Goal: Task Accomplishment & Management: Manage account settings

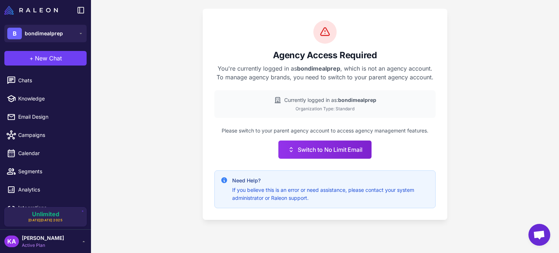
click at [162, 108] on div "Agency Access Required You're currently logged in as bondimealprep , which is n…" at bounding box center [325, 126] width 468 height 253
click at [350, 100] on strong "bondimealprep" at bounding box center [357, 100] width 38 height 6
click at [174, 84] on div "Agency Access Required You're currently logged in as bondimealprep , which is n…" at bounding box center [325, 126] width 468 height 253
click at [165, 143] on div "Agency Access Required You're currently logged in as bondimealprep , which is n…" at bounding box center [325, 126] width 468 height 253
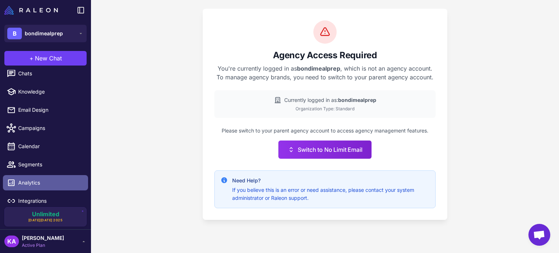
scroll to position [11, 0]
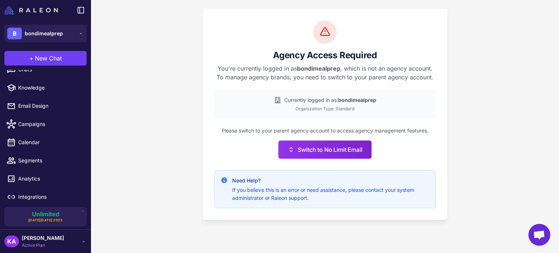
click at [42, 241] on span "[PERSON_NAME]" at bounding box center [43, 238] width 42 height 8
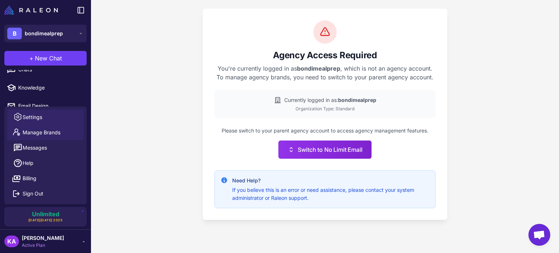
click at [41, 114] on span "Settings" at bounding box center [33, 117] width 20 height 8
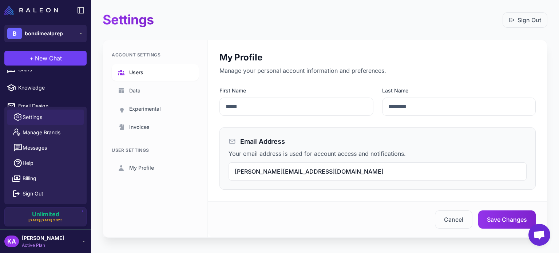
click at [142, 70] on span "Users" at bounding box center [136, 72] width 14 height 8
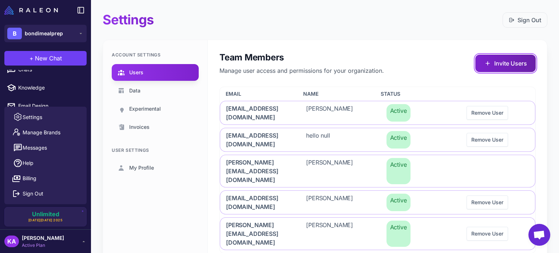
click at [497, 63] on button "Invite Users" at bounding box center [505, 63] width 60 height 17
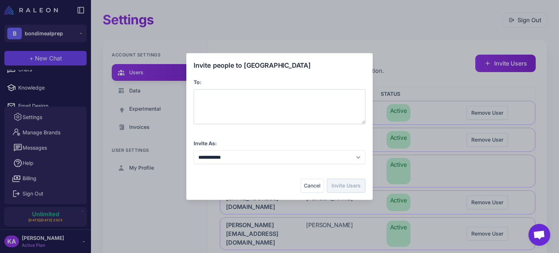
click at [248, 99] on div at bounding box center [280, 106] width 172 height 35
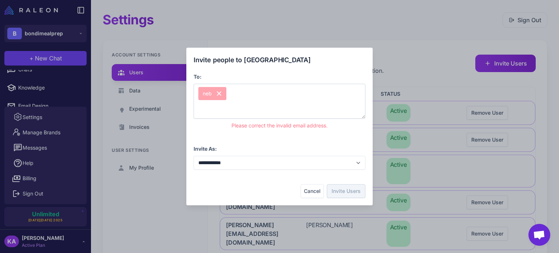
click at [259, 90] on div "neb" at bounding box center [280, 101] width 172 height 35
click at [219, 93] on icon at bounding box center [219, 93] width 4 height 4
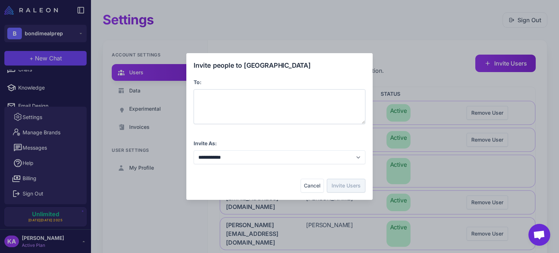
click at [220, 100] on div at bounding box center [280, 106] width 172 height 35
drag, startPoint x: 239, startPoint y: 94, endPoint x: 144, endPoint y: 88, distance: 95.8
click at [144, 88] on div "**********" at bounding box center [279, 126] width 559 height 241
click at [269, 94] on div "**********" at bounding box center [280, 106] width 172 height 35
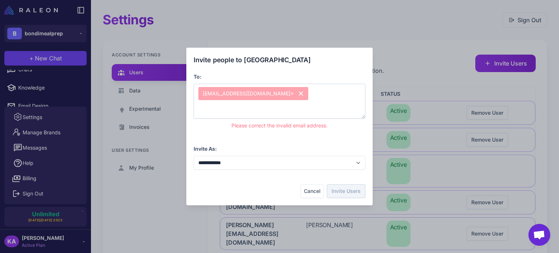
click at [262, 93] on span "nebojsa@nolimitemail.com>" at bounding box center [253, 93] width 110 height 13
click at [268, 93] on span "nebojsa@nolimitemail.com>" at bounding box center [253, 93] width 110 height 13
click at [267, 92] on span "nebojsa@nolimitemail.com>" at bounding box center [253, 93] width 110 height 13
drag, startPoint x: 291, startPoint y: 96, endPoint x: 187, endPoint y: 96, distance: 104.4
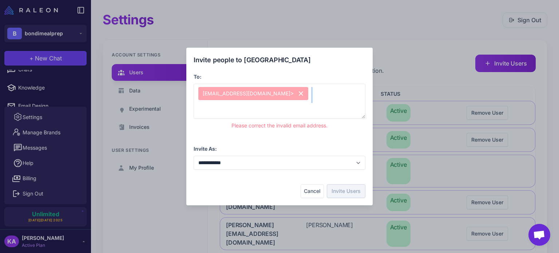
click at [187, 96] on div "**********" at bounding box center [279, 127] width 186 height 158
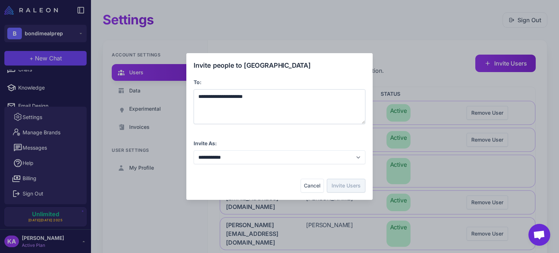
click at [243, 96] on span "**********" at bounding box center [220, 96] width 44 height 5
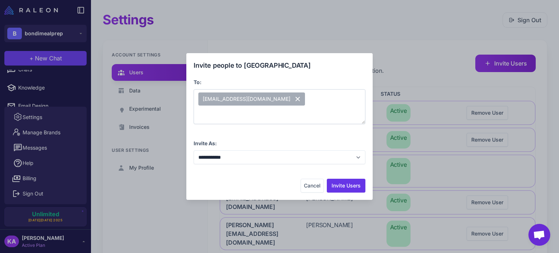
click at [314, 111] on div "[EMAIL_ADDRESS][DOMAIN_NAME]" at bounding box center [280, 106] width 172 height 35
click at [311, 139] on div "**********" at bounding box center [280, 151] width 172 height 25
click at [241, 163] on select "**********" at bounding box center [280, 157] width 172 height 14
select select "**********"
click at [194, 150] on select "**********" at bounding box center [280, 157] width 172 height 14
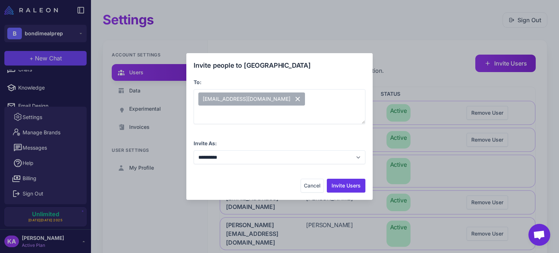
drag, startPoint x: 352, startPoint y: 183, endPoint x: 263, endPoint y: 170, distance: 90.5
click at [263, 171] on div "**********" at bounding box center [280, 126] width 172 height 132
click at [308, 183] on button "Cancel" at bounding box center [311, 186] width 23 height 14
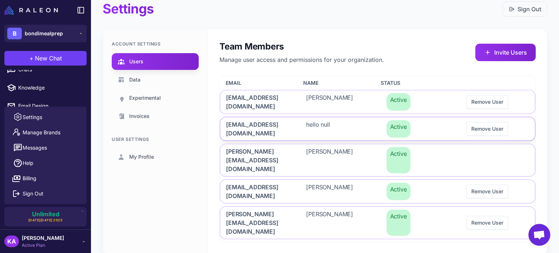
scroll to position [17, 0]
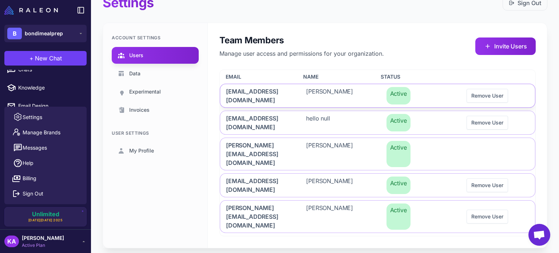
click at [238, 89] on span "heleen@nolimitemail.com" at bounding box center [257, 95] width 63 height 17
click at [236, 92] on span "heleen@nolimitemail.com" at bounding box center [257, 95] width 63 height 17
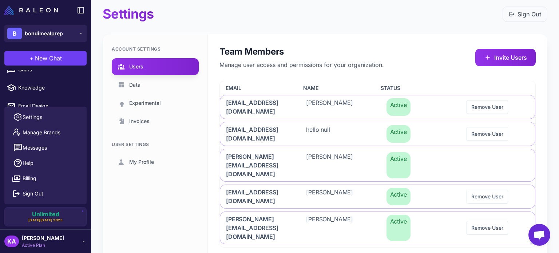
scroll to position [0, 0]
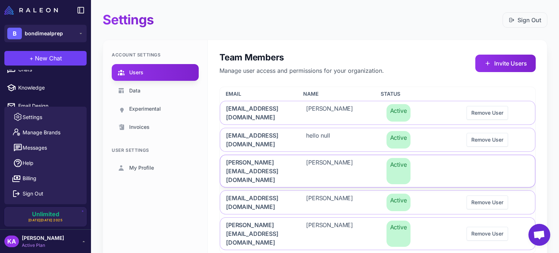
click at [397, 166] on span "Active" at bounding box center [398, 171] width 24 height 26
click at [231, 163] on span "karen@nolimitemail.com" at bounding box center [257, 171] width 63 height 26
click at [322, 106] on span "Heleen van Eck" at bounding box center [329, 112] width 47 height 17
click at [496, 63] on button "Invite Users" at bounding box center [505, 63] width 60 height 17
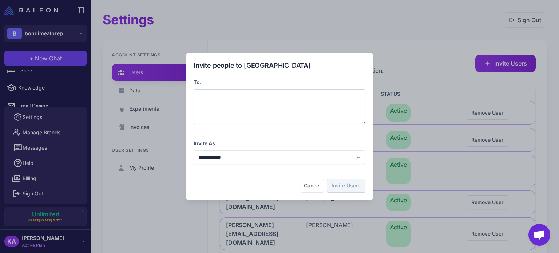
click at [222, 102] on div at bounding box center [280, 106] width 172 height 35
paste span
click at [234, 173] on div "**********" at bounding box center [280, 126] width 172 height 132
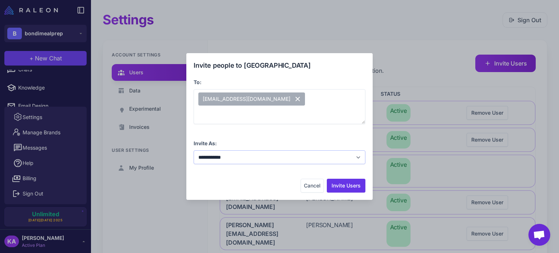
click at [266, 158] on select "**********" at bounding box center [280, 157] width 172 height 14
click at [194, 150] on select "**********" at bounding box center [280, 157] width 172 height 14
click at [255, 181] on div "Cancel Invite Users" at bounding box center [280, 186] width 172 height 14
click at [346, 182] on button "Invite Users" at bounding box center [346, 186] width 39 height 14
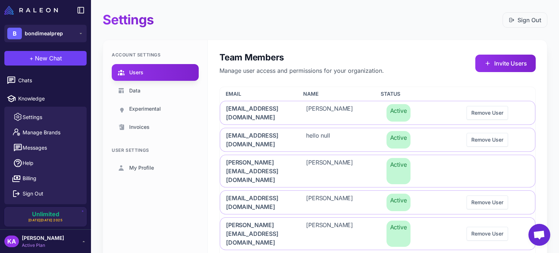
click at [420, 35] on div "Settings Sign Out Account Settings Users Data Experimental Invoices User Settin…" at bounding box center [325, 157] width 468 height 315
click at [47, 32] on span "bondimealprep" at bounding box center [44, 33] width 38 height 8
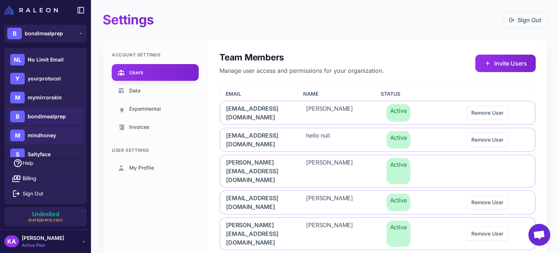
click at [40, 131] on span "mindhoney" at bounding box center [42, 135] width 28 height 8
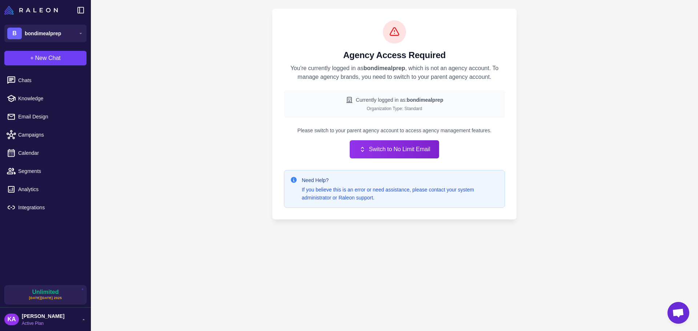
click at [266, 127] on div "Agency Access Required You're currently logged in as bondimealprep , which is n…" at bounding box center [395, 165] width 608 height 331
click at [311, 66] on p "You're currently logged in as bondimealprep , which is not an agency account. T…" at bounding box center [394, 72] width 221 height 17
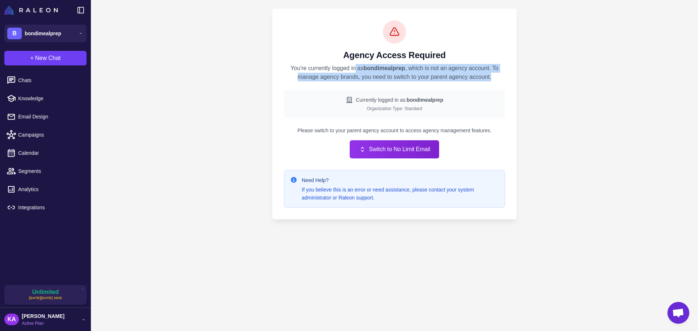
drag, startPoint x: 355, startPoint y: 65, endPoint x: 503, endPoint y: 75, distance: 148.7
click at [503, 75] on p "You're currently logged in as bondimealprep , which is not an agency account. T…" at bounding box center [394, 72] width 221 height 17
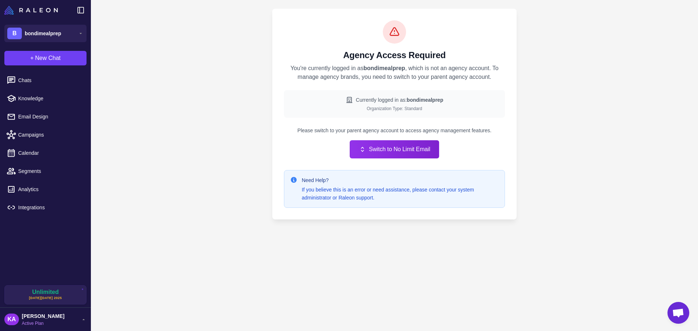
click at [169, 71] on div "Agency Access Required You're currently logged in as bondimealprep , which is n…" at bounding box center [395, 165] width 608 height 331
click at [48, 32] on span "bondimealprep" at bounding box center [43, 33] width 36 height 8
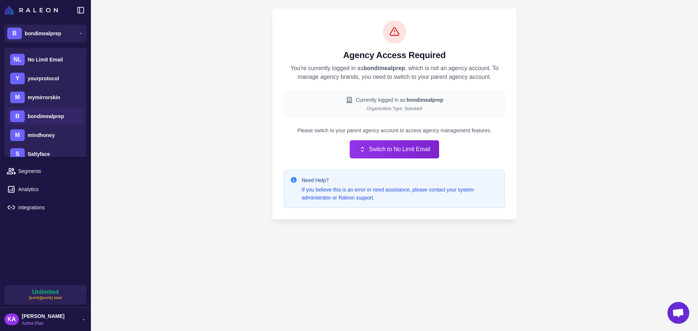
click at [151, 210] on div "Agency Access Required You're currently logged in as bondimealprep , which is n…" at bounding box center [395, 165] width 608 height 331
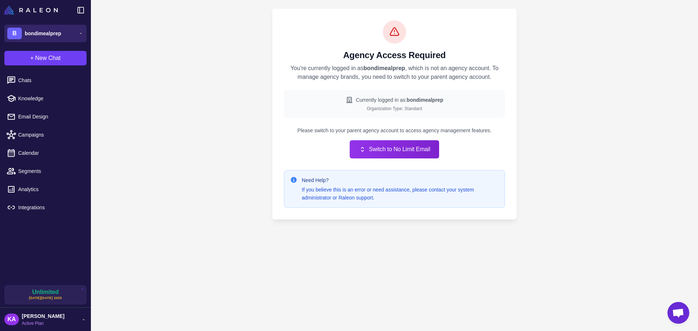
click at [30, 27] on button "B bondimealprep" at bounding box center [45, 33] width 82 height 17
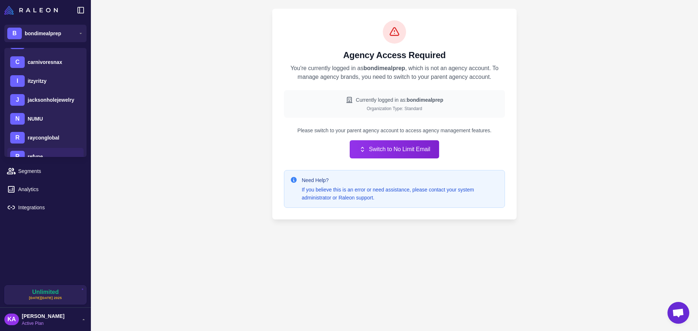
scroll to position [218, 0]
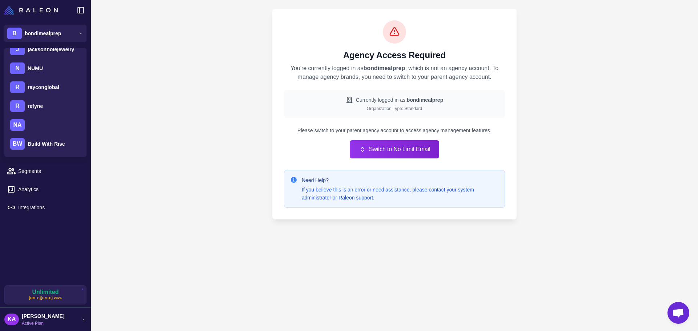
click at [29, 244] on div "Chats Knowledge Email Design Campaigns Calendar Segments Analytics Integrations" at bounding box center [45, 178] width 91 height 216
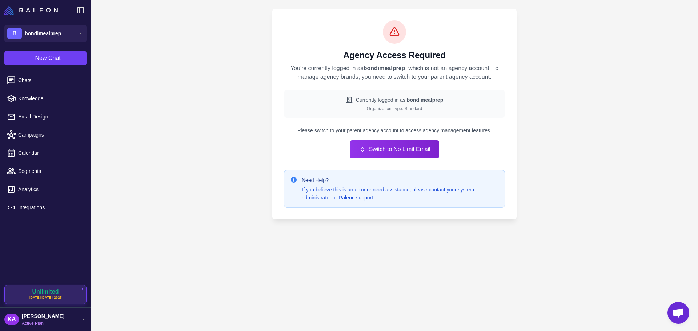
click at [44, 294] on span "Unlimited" at bounding box center [45, 292] width 27 height 6
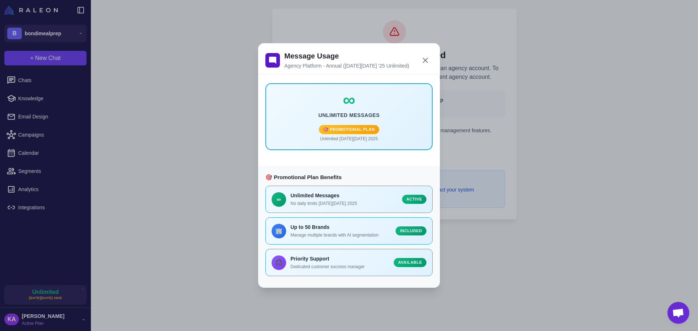
click at [212, 149] on div "Message Usage Agency Platform - Annual (Black Friday '25 Unlimited) ∞ Unlimited…" at bounding box center [349, 166] width 698 height 320
click at [427, 59] on icon at bounding box center [425, 60] width 9 height 9
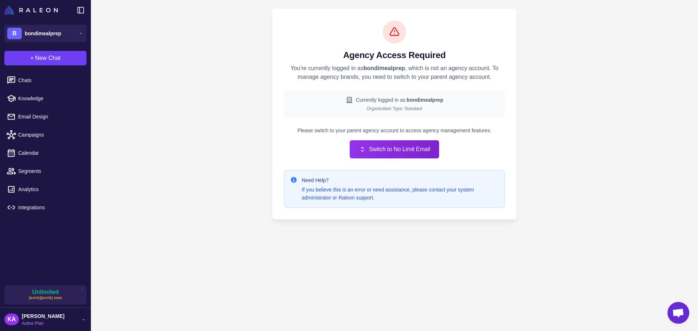
click at [40, 319] on span "[PERSON_NAME]" at bounding box center [43, 316] width 43 height 8
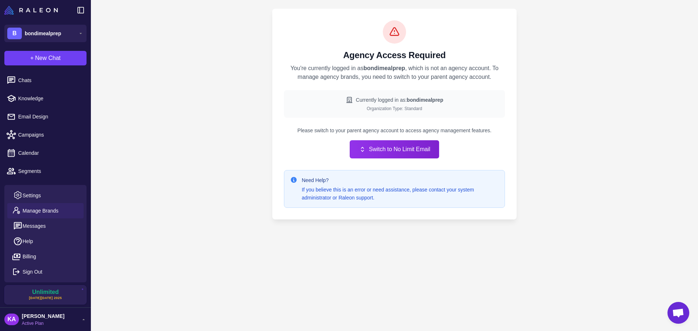
click at [36, 210] on span "Manage Brands" at bounding box center [41, 211] width 36 height 8
click at [33, 319] on span "[PERSON_NAME]" at bounding box center [43, 316] width 43 height 8
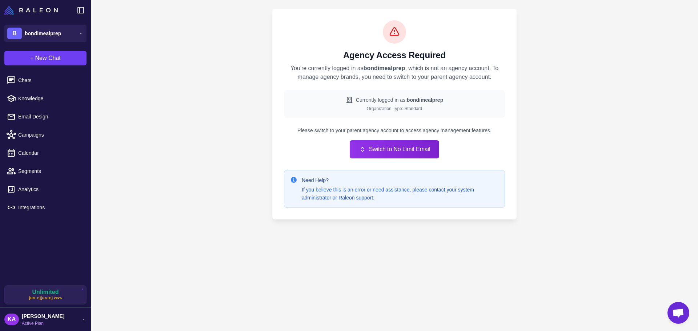
click at [33, 319] on span "[PERSON_NAME]" at bounding box center [43, 316] width 43 height 8
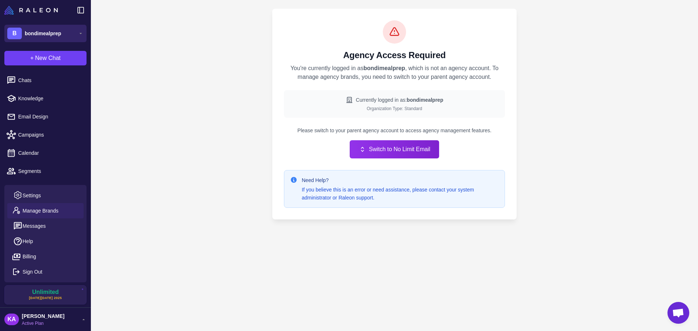
click at [27, 34] on span "bondimealprep" at bounding box center [43, 33] width 36 height 8
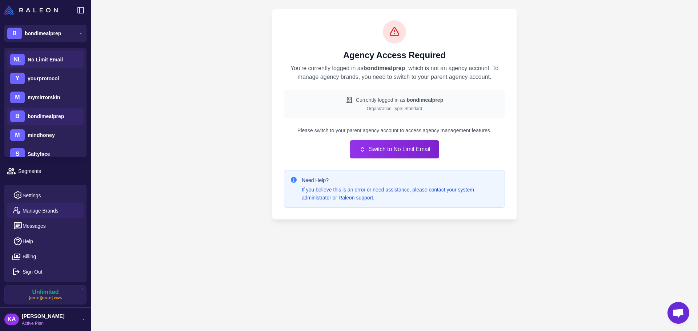
click at [49, 60] on span "No Limit Email" at bounding box center [45, 60] width 35 height 8
click at [48, 57] on span "No Limit Email" at bounding box center [45, 60] width 35 height 8
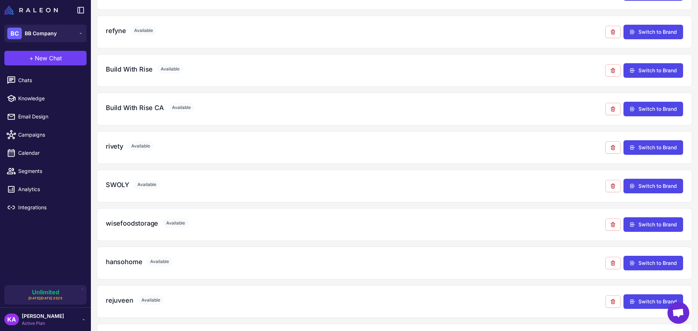
scroll to position [528, 0]
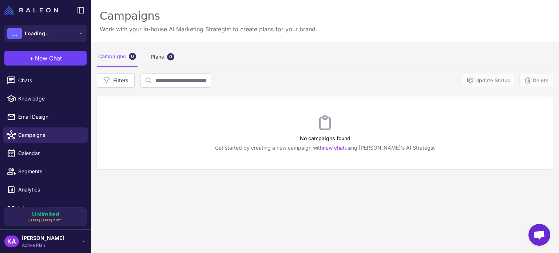
click at [31, 242] on span "Active Plan" at bounding box center [43, 245] width 42 height 7
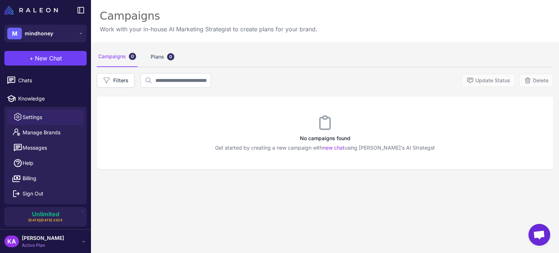
click at [33, 116] on span "Settings" at bounding box center [33, 117] width 20 height 8
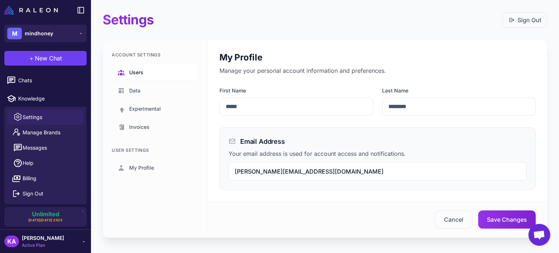
click at [141, 69] on span "Users" at bounding box center [136, 72] width 14 height 8
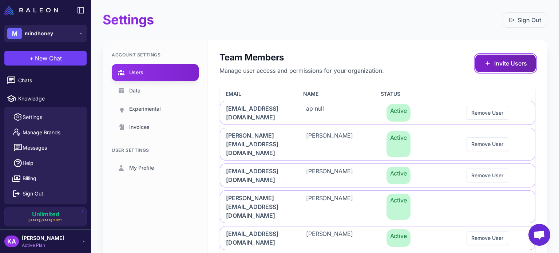
click at [505, 66] on button "Invite Users" at bounding box center [505, 63] width 60 height 17
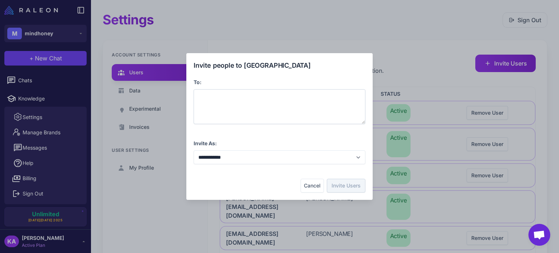
click at [228, 99] on div at bounding box center [280, 106] width 172 height 35
paste span
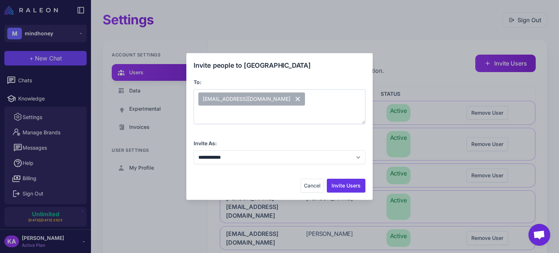
click at [271, 93] on div "[EMAIL_ADDRESS][DOMAIN_NAME]" at bounding box center [280, 106] width 172 height 35
click at [336, 189] on button "Invite Users" at bounding box center [346, 186] width 39 height 14
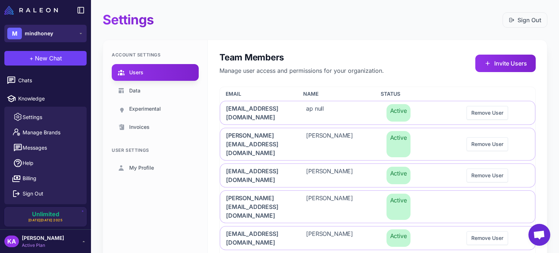
click at [44, 32] on span "mindhoney" at bounding box center [39, 33] width 28 height 8
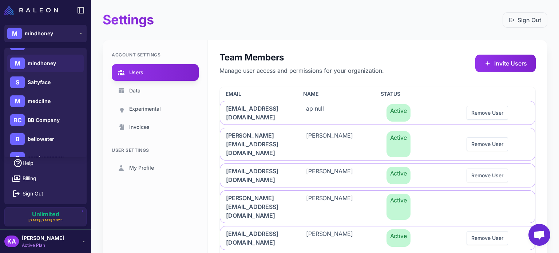
scroll to position [109, 0]
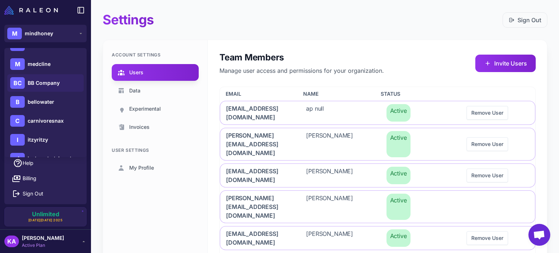
click at [42, 82] on span "BB Company" at bounding box center [44, 83] width 32 height 8
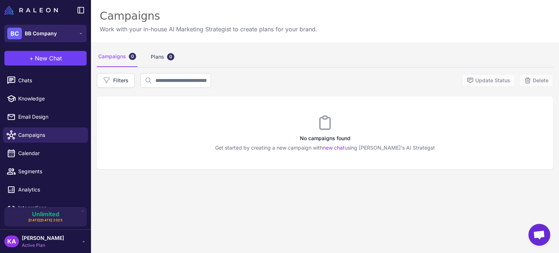
click at [52, 36] on span "BB Company" at bounding box center [41, 33] width 32 height 8
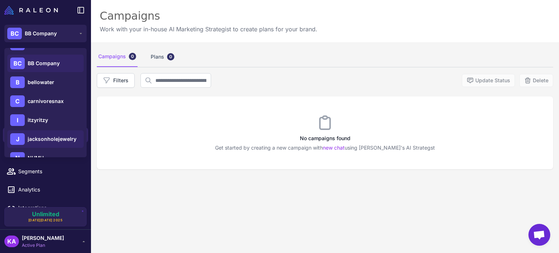
scroll to position [146, 0]
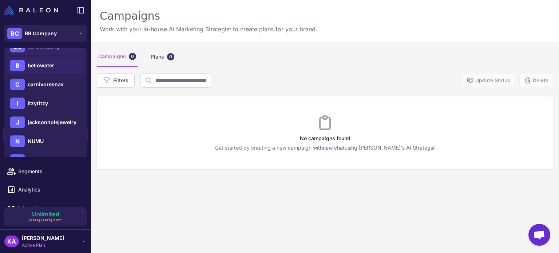
click at [45, 66] on span "bellowater" at bounding box center [41, 65] width 27 height 8
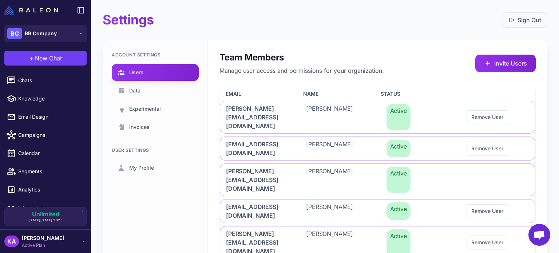
scroll to position [17, 0]
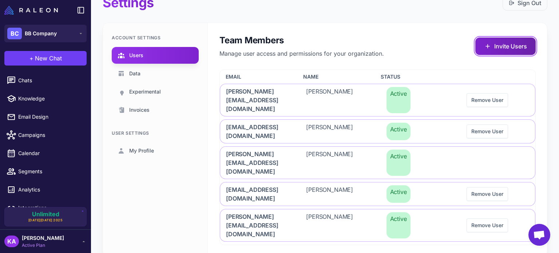
click at [490, 49] on button "Invite Users" at bounding box center [505, 45] width 60 height 17
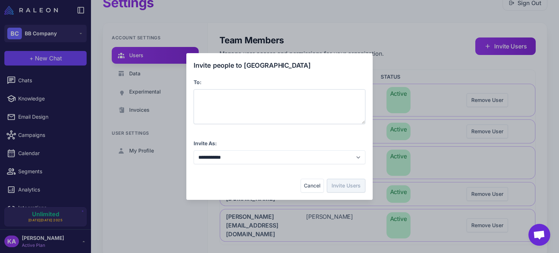
click at [283, 99] on div at bounding box center [280, 106] width 172 height 35
paste span
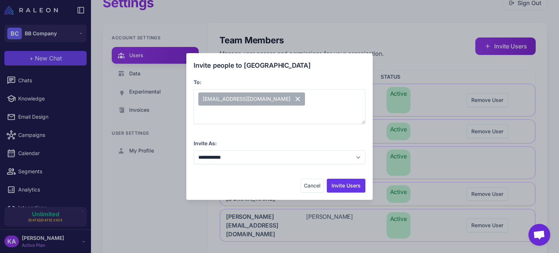
click at [229, 172] on div "**********" at bounding box center [280, 126] width 172 height 132
click at [330, 180] on button "Invite Users" at bounding box center [346, 186] width 39 height 14
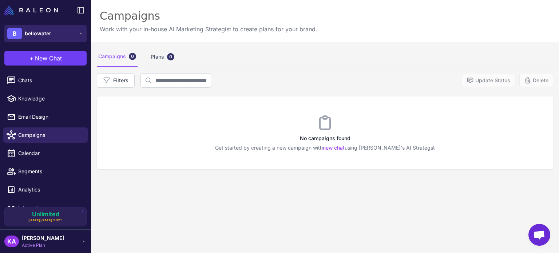
click at [39, 34] on span "bellowater" at bounding box center [38, 33] width 27 height 8
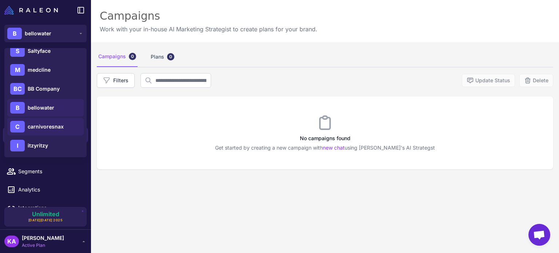
scroll to position [146, 0]
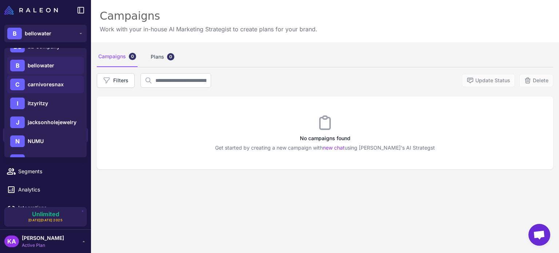
click at [32, 85] on span "carnivoresnax" at bounding box center [46, 84] width 36 height 8
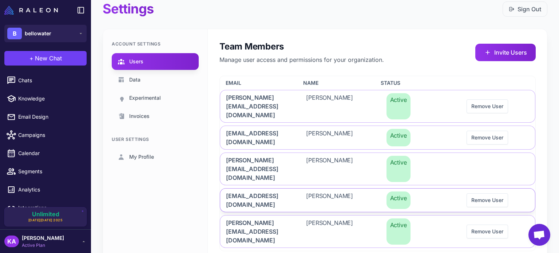
scroll to position [17, 0]
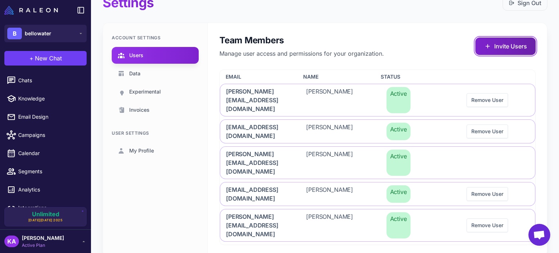
click at [504, 39] on button "Invite Users" at bounding box center [505, 45] width 60 height 17
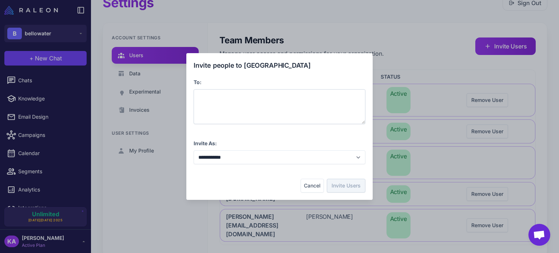
click at [237, 103] on div at bounding box center [280, 106] width 172 height 35
paste span
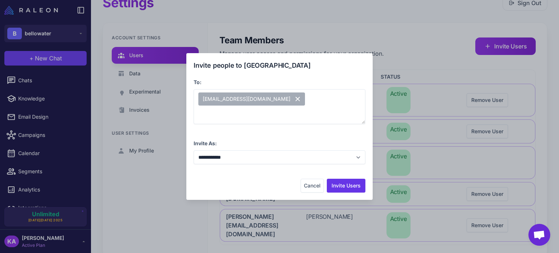
click at [246, 180] on div "Cancel Invite Users" at bounding box center [280, 186] width 172 height 14
click at [350, 188] on button "Invite Users" at bounding box center [346, 186] width 39 height 14
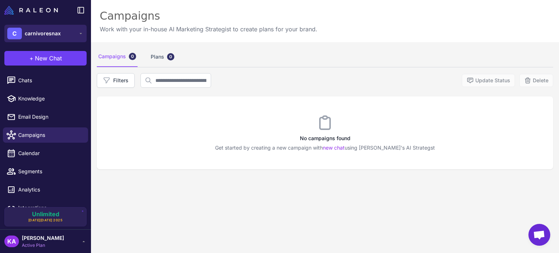
click at [37, 34] on span "carnivoresnax" at bounding box center [43, 33] width 36 height 8
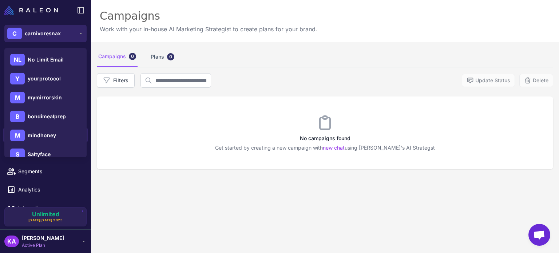
click at [37, 34] on span "carnivoresnax" at bounding box center [43, 33] width 36 height 8
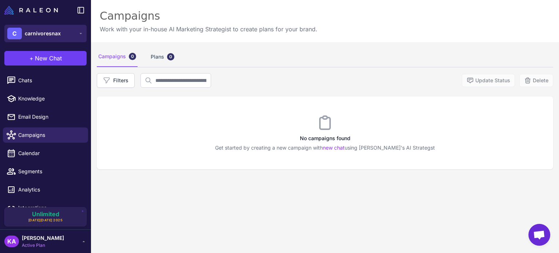
click at [37, 34] on span "carnivoresnax" at bounding box center [43, 33] width 36 height 8
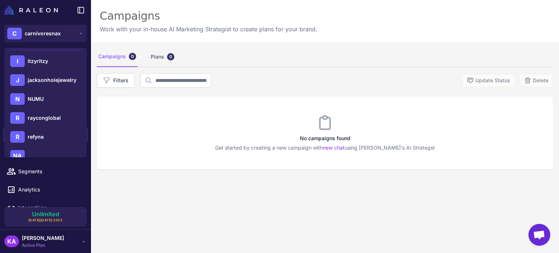
scroll to position [151, 0]
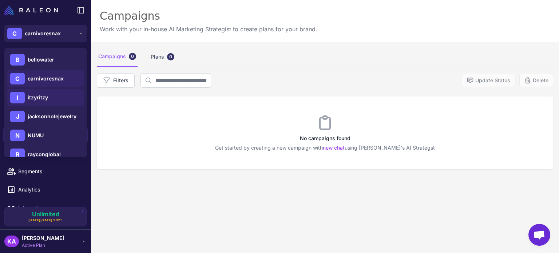
click at [31, 98] on span "itzyritzy" at bounding box center [38, 97] width 20 height 8
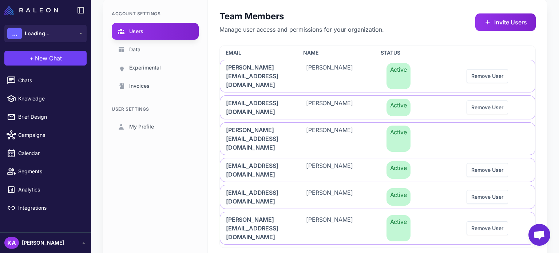
scroll to position [44, 0]
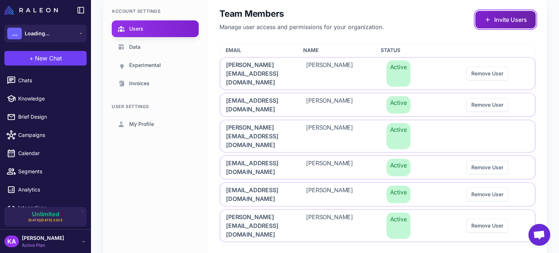
click at [491, 20] on button "Invite Users" at bounding box center [505, 19] width 60 height 17
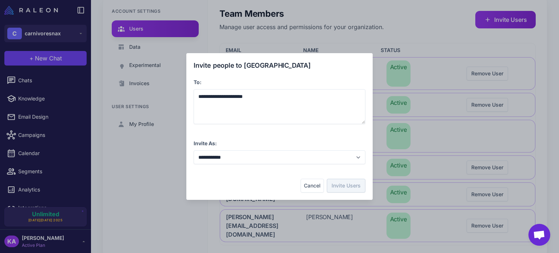
click at [282, 142] on div "**********" at bounding box center [280, 151] width 172 height 25
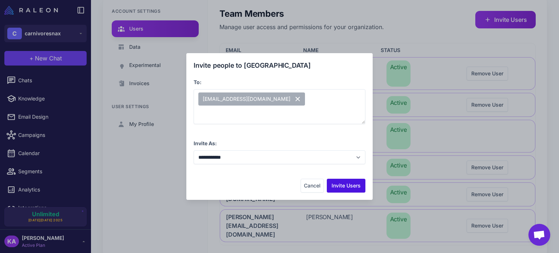
click at [340, 188] on button "Invite Users" at bounding box center [346, 186] width 39 height 14
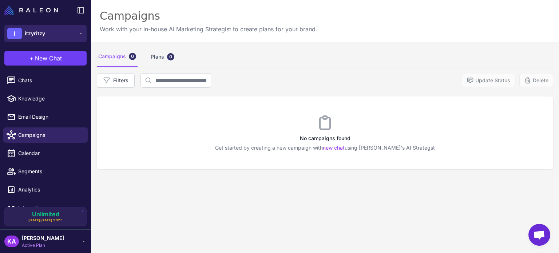
click at [40, 37] on div "I itzyritzy" at bounding box center [26, 34] width 38 height 12
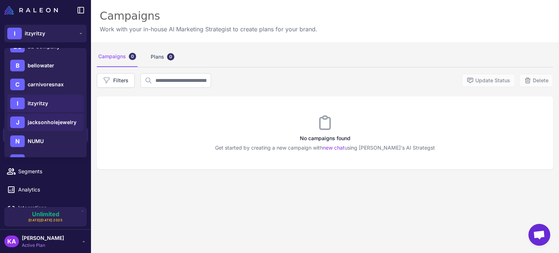
scroll to position [182, 0]
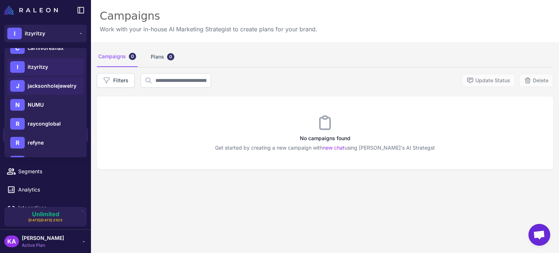
click at [52, 85] on span "jacksonholejewelry" at bounding box center [52, 86] width 49 height 8
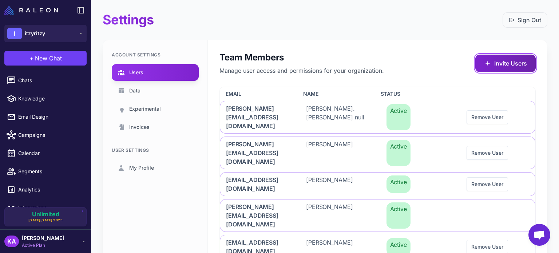
click at [509, 61] on button "Invite Users" at bounding box center [505, 63] width 60 height 17
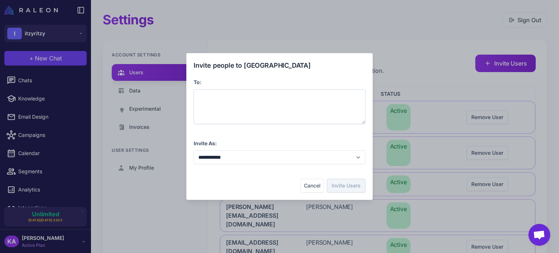
click at [270, 106] on div at bounding box center [280, 106] width 172 height 35
paste span
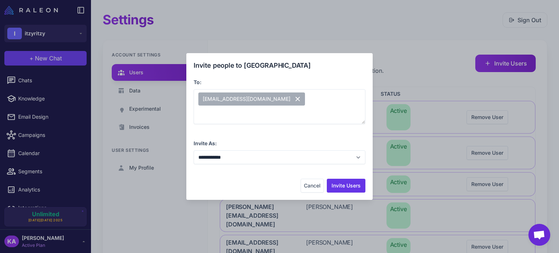
click at [243, 175] on div "**********" at bounding box center [280, 126] width 172 height 132
click at [339, 187] on button "Invite Users" at bounding box center [346, 186] width 39 height 14
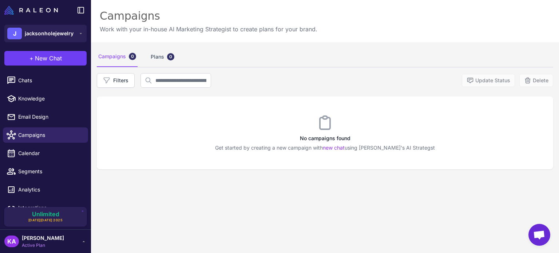
click at [231, 202] on div "Campaigns 0 Plans 0 Filters Update Status Delete No campaigns found Get started…" at bounding box center [325, 168] width 468 height 253
click at [56, 35] on span "jacksonholejewelry" at bounding box center [49, 33] width 49 height 8
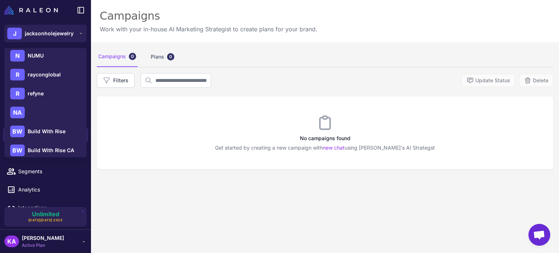
scroll to position [218, 0]
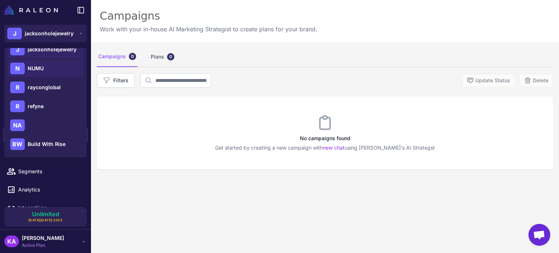
click at [33, 67] on span "NUMU" at bounding box center [36, 68] width 16 height 8
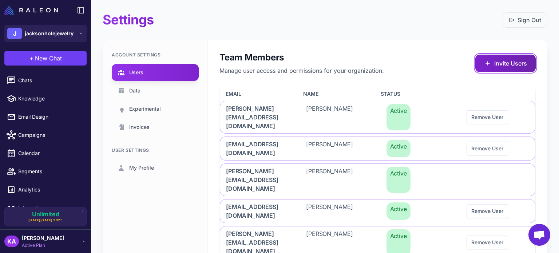
click at [487, 65] on button "Invite Users" at bounding box center [505, 63] width 60 height 17
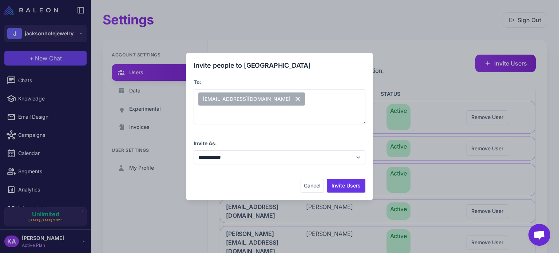
click at [219, 184] on div "Cancel Invite Users" at bounding box center [280, 186] width 172 height 14
click at [338, 182] on button "Invite Users" at bounding box center [346, 186] width 39 height 14
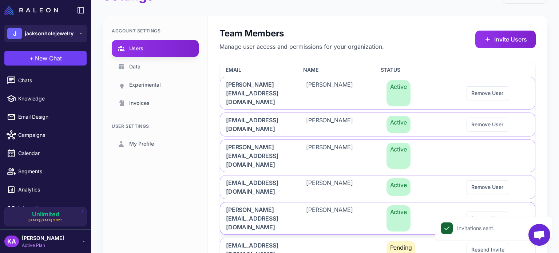
scroll to position [44, 0]
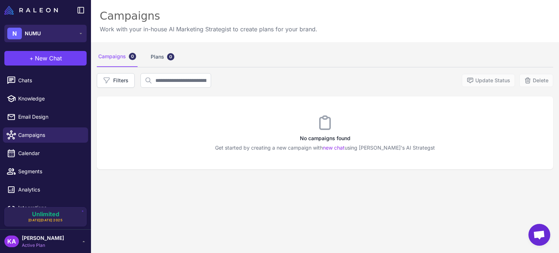
click at [33, 35] on span "NUMU" at bounding box center [33, 33] width 16 height 8
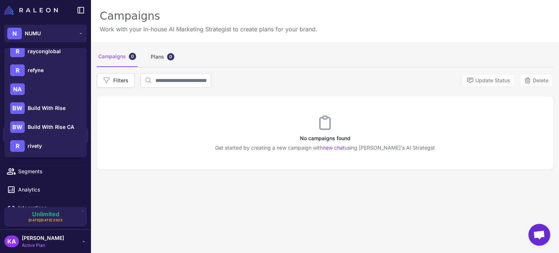
scroll to position [255, 0]
click at [44, 51] on span "rayconglobal" at bounding box center [44, 51] width 33 height 8
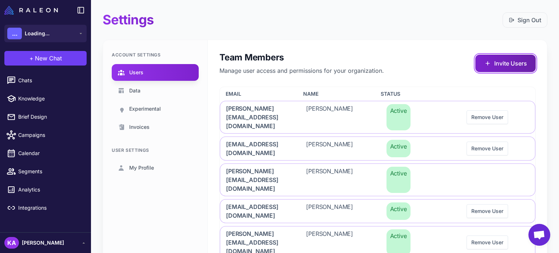
click at [499, 65] on button "Invite Users" at bounding box center [505, 63] width 60 height 17
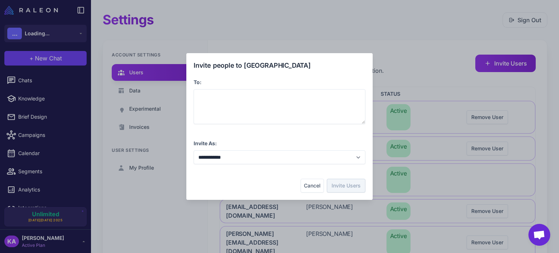
click at [419, 59] on div "**********" at bounding box center [279, 126] width 559 height 241
click at [310, 184] on button "Cancel" at bounding box center [311, 186] width 23 height 14
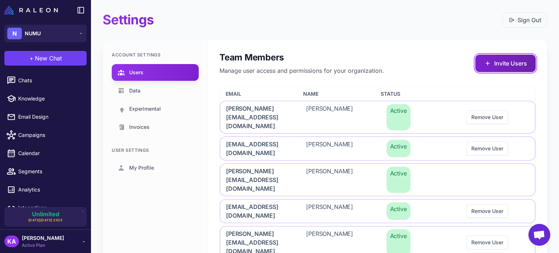
click at [512, 64] on button "Invite Users" at bounding box center [505, 63] width 60 height 17
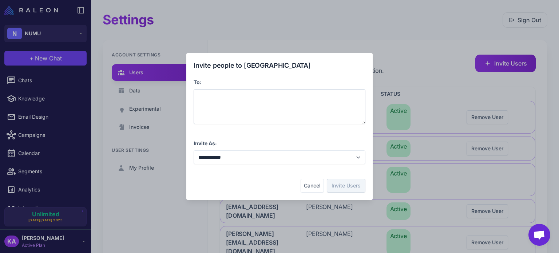
click at [240, 98] on div at bounding box center [280, 106] width 172 height 35
paste span
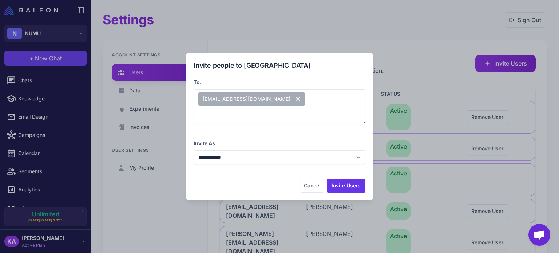
click at [278, 175] on div "**********" at bounding box center [280, 126] width 172 height 132
click at [338, 185] on button "Invite Users" at bounding box center [346, 186] width 39 height 14
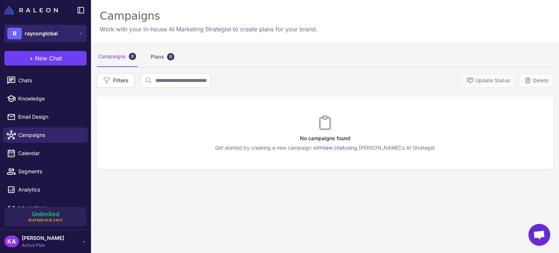
click at [36, 31] on span "rayconglobal" at bounding box center [41, 33] width 33 height 8
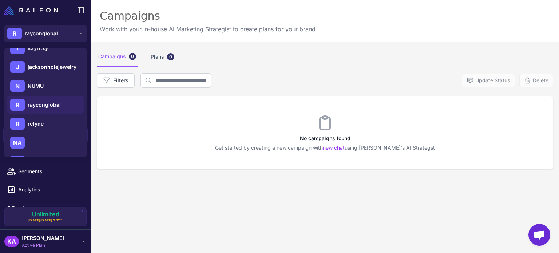
scroll to position [218, 0]
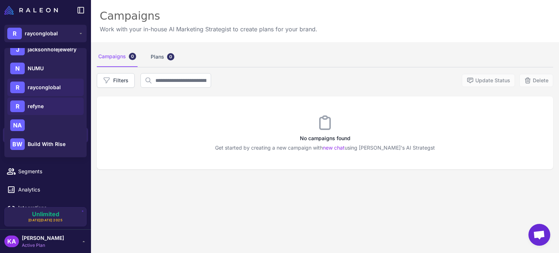
click at [52, 106] on div "R refyne" at bounding box center [45, 105] width 76 height 17
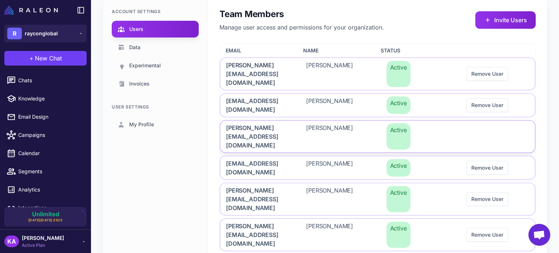
scroll to position [44, 0]
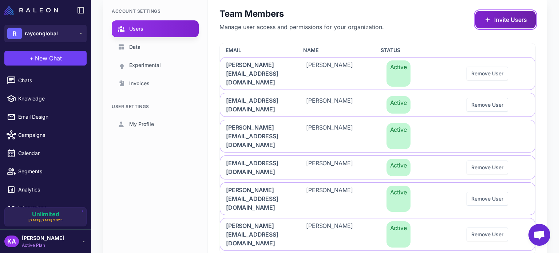
click at [496, 17] on button "Invite Users" at bounding box center [505, 19] width 60 height 17
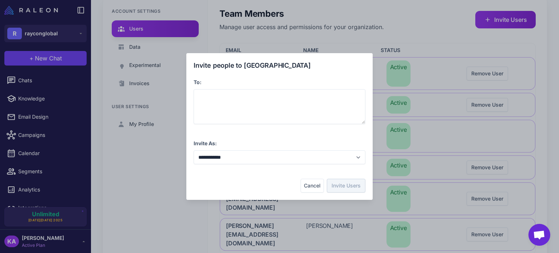
drag, startPoint x: 472, startPoint y: 33, endPoint x: 410, endPoint y: 55, distance: 65.1
click at [470, 35] on div "**********" at bounding box center [279, 126] width 559 height 241
drag, startPoint x: 410, startPoint y: 55, endPoint x: 193, endPoint y: 103, distance: 222.4
click at [193, 103] on div "**********" at bounding box center [279, 126] width 559 height 241
click at [233, 96] on div at bounding box center [280, 106] width 172 height 35
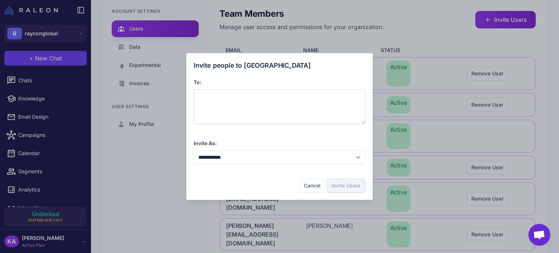
paste span
click at [246, 179] on div "Cancel Invite Users" at bounding box center [280, 186] width 172 height 14
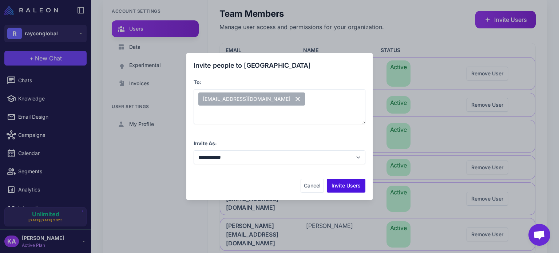
click at [343, 185] on button "Invite Users" at bounding box center [346, 186] width 39 height 14
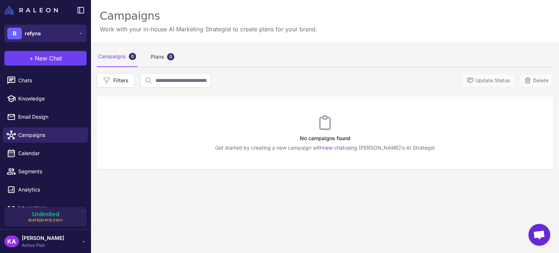
click at [51, 33] on button "R refyne" at bounding box center [45, 33] width 82 height 17
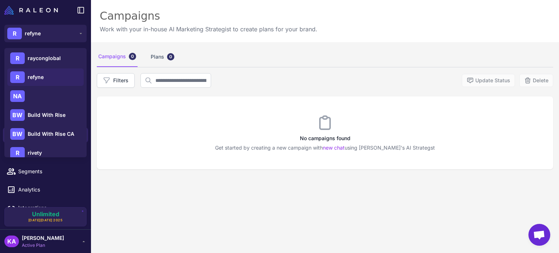
scroll to position [255, 0]
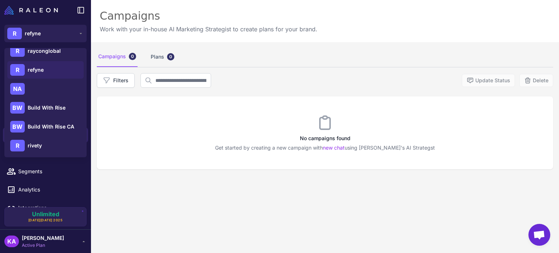
click at [34, 109] on span "Build With Rise" at bounding box center [47, 108] width 38 height 8
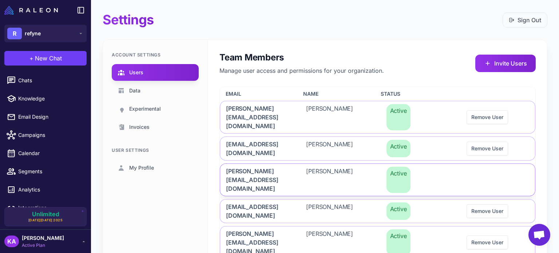
scroll to position [17, 0]
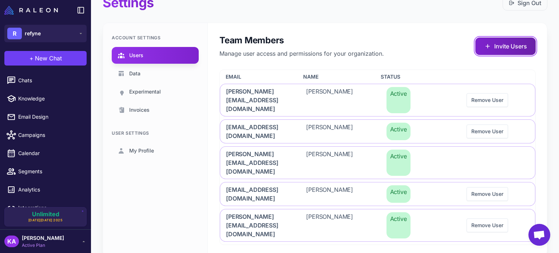
click at [489, 49] on button "Invite Users" at bounding box center [505, 45] width 60 height 17
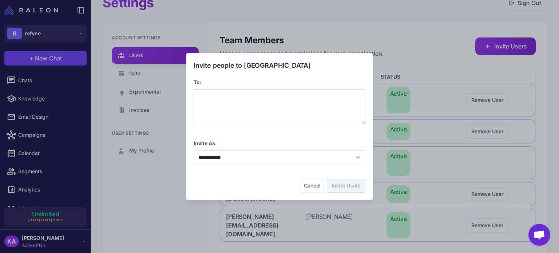
click at [244, 102] on div at bounding box center [280, 106] width 172 height 35
paste span
click at [247, 182] on div "Cancel Invite Users" at bounding box center [280, 186] width 172 height 14
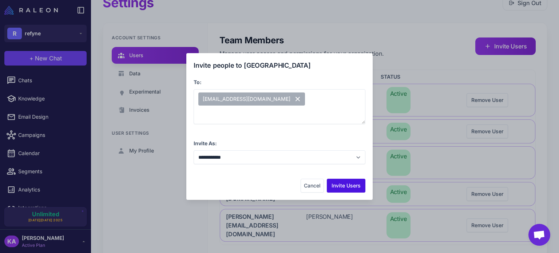
click at [339, 184] on button "Invite Users" at bounding box center [346, 186] width 39 height 14
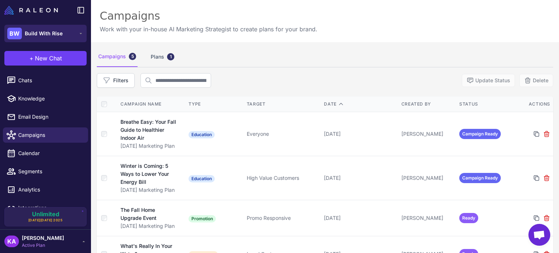
click at [45, 32] on span "Build With Rise" at bounding box center [44, 33] width 38 height 8
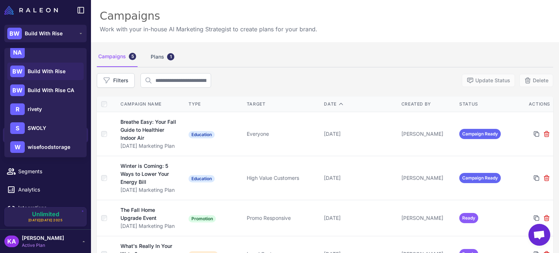
scroll to position [327, 0]
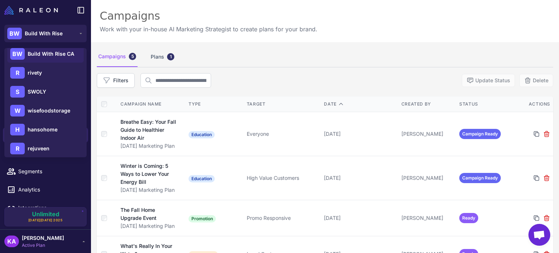
click at [55, 52] on span "Build With Rise CA" at bounding box center [51, 54] width 47 height 8
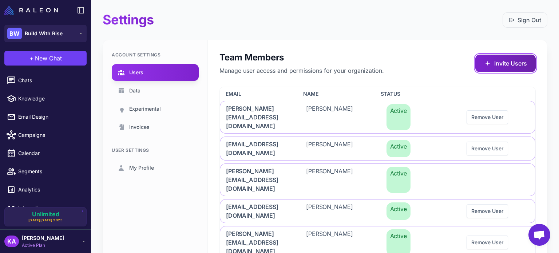
click at [503, 64] on button "Invite Users" at bounding box center [505, 63] width 60 height 17
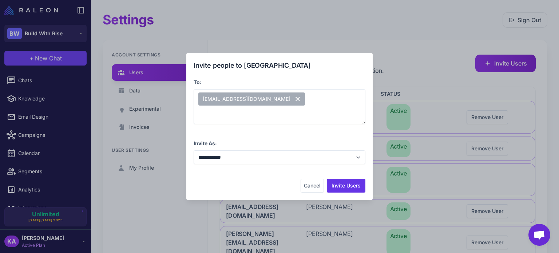
click at [262, 180] on div "Cancel Invite Users" at bounding box center [280, 186] width 172 height 14
click at [348, 182] on button "Invite Users" at bounding box center [346, 186] width 39 height 14
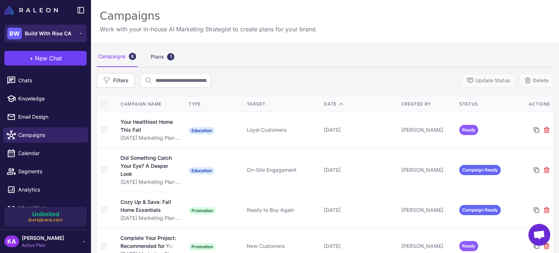
click at [45, 29] on span "Build With Rise CA" at bounding box center [48, 33] width 47 height 8
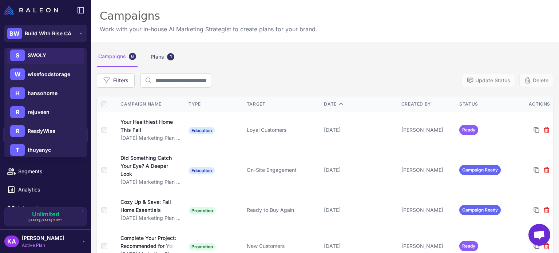
scroll to position [327, 0]
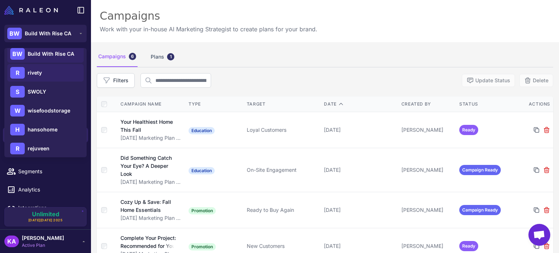
click at [32, 71] on span "rivety" at bounding box center [35, 73] width 14 height 8
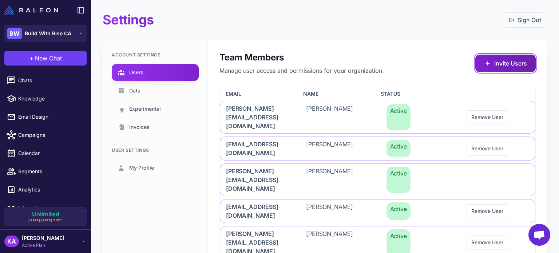
click at [496, 56] on button "Invite Users" at bounding box center [505, 63] width 60 height 17
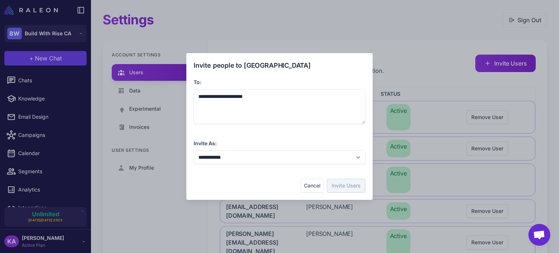
click at [283, 181] on div "Cancel Invite Users" at bounding box center [280, 186] width 172 height 14
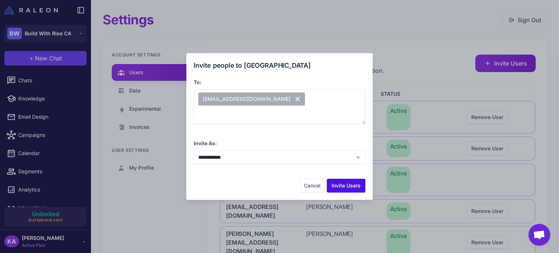
click at [352, 185] on button "Invite Users" at bounding box center [346, 186] width 39 height 14
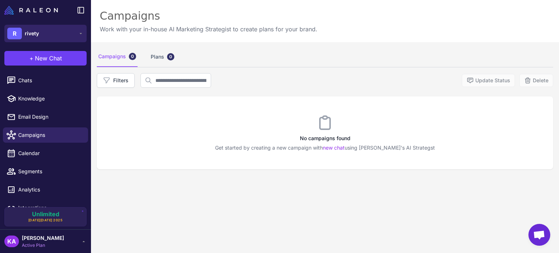
click at [36, 33] on span "rivety" at bounding box center [32, 33] width 14 height 8
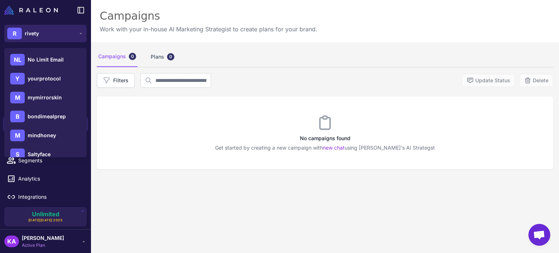
click at [31, 33] on span "rivety" at bounding box center [32, 33] width 14 height 8
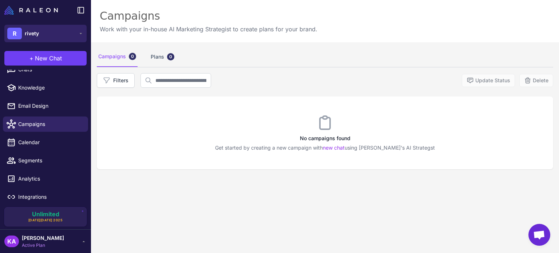
click at [49, 33] on button "R rivety" at bounding box center [45, 33] width 82 height 17
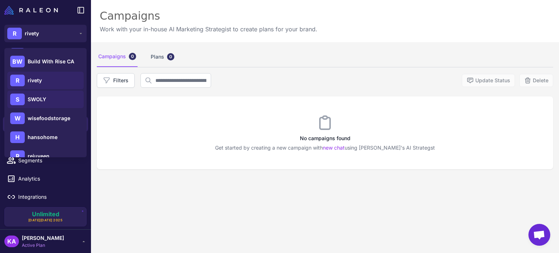
scroll to position [364, 0]
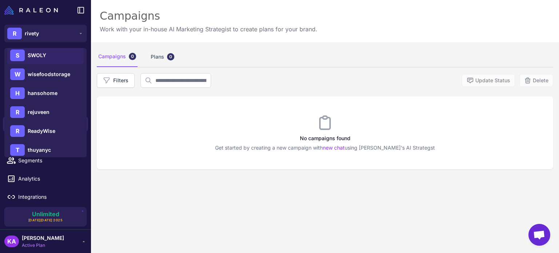
click at [45, 59] on span "SWOLY" at bounding box center [37, 55] width 19 height 8
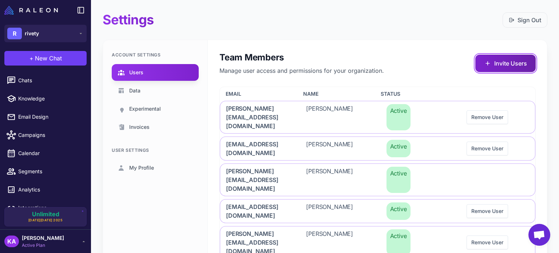
click at [498, 58] on button "Invite Users" at bounding box center [505, 63] width 60 height 17
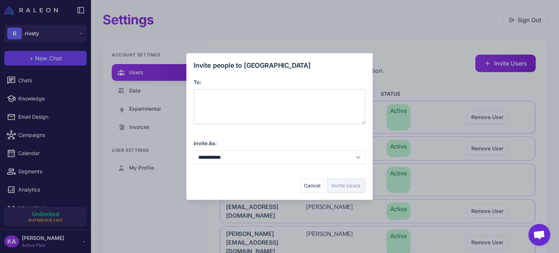
click at [265, 103] on div at bounding box center [280, 106] width 172 height 35
paste span
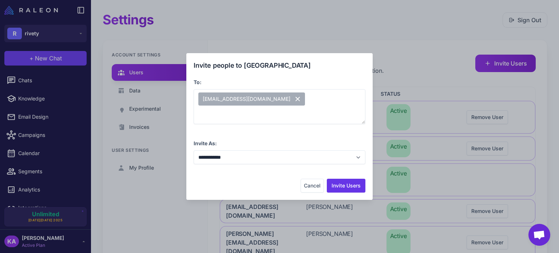
click at [249, 180] on div "Cancel Invite Users" at bounding box center [280, 186] width 172 height 14
click at [338, 186] on button "Invite Users" at bounding box center [346, 186] width 39 height 14
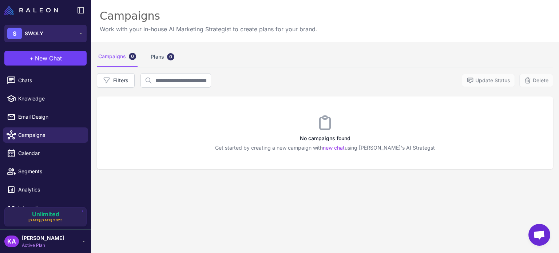
click at [35, 34] on span "SWOLY" at bounding box center [34, 33] width 19 height 8
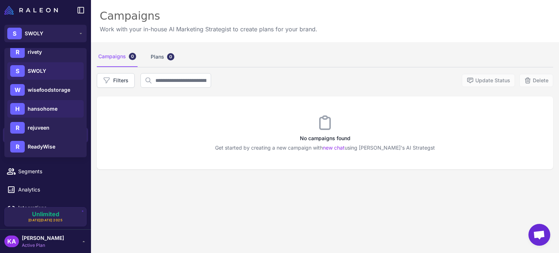
scroll to position [370, 0]
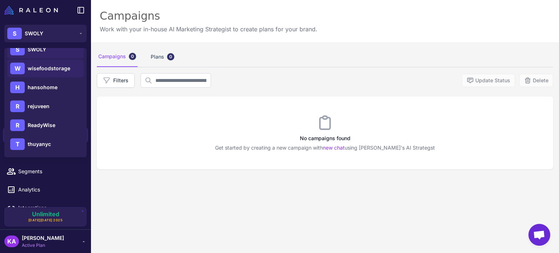
click at [59, 68] on span "wisefoodstorage" at bounding box center [49, 68] width 43 height 8
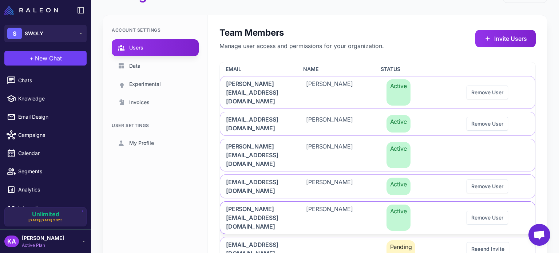
scroll to position [71, 0]
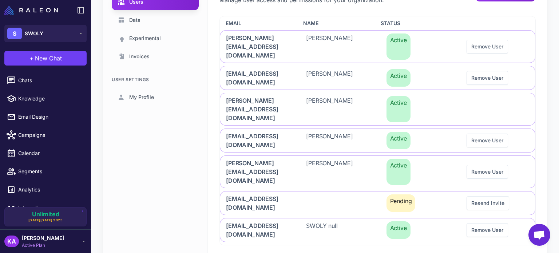
click at [143, 162] on div "Account Settings Users Data Experimental Invoices User Settings My Profile" at bounding box center [155, 112] width 105 height 287
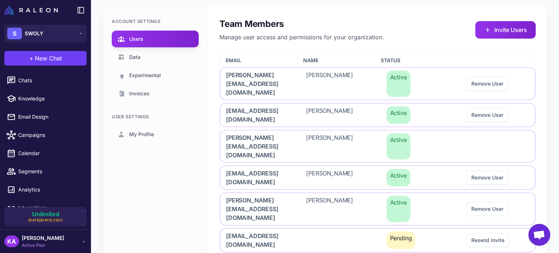
scroll to position [0, 0]
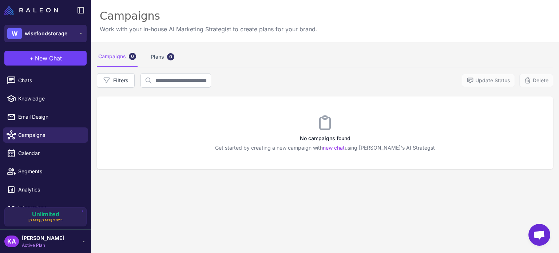
click at [41, 30] on span "wisefoodstorage" at bounding box center [46, 33] width 43 height 8
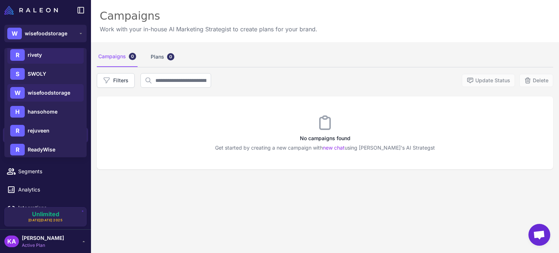
scroll to position [364, 0]
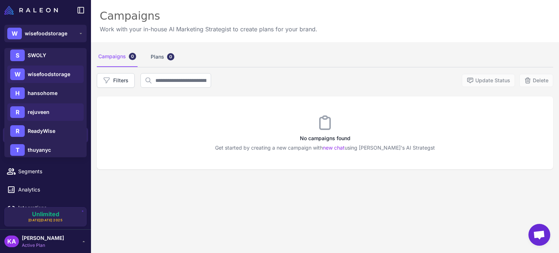
click at [55, 108] on div "R rejuveen" at bounding box center [45, 111] width 76 height 17
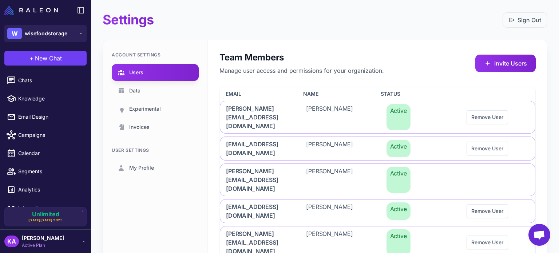
click at [159, 193] on div "Account Settings Users Data Experimental Invoices User Settings My Profile" at bounding box center [155, 157] width 105 height 234
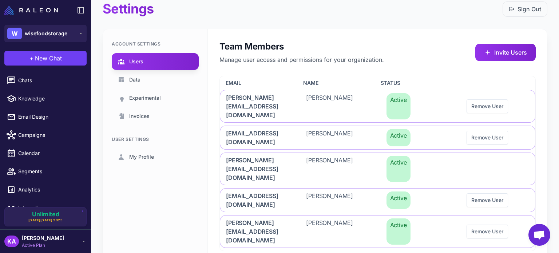
scroll to position [17, 0]
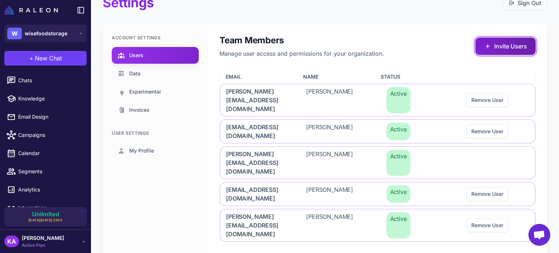
click at [509, 45] on button "Invite Users" at bounding box center [505, 45] width 60 height 17
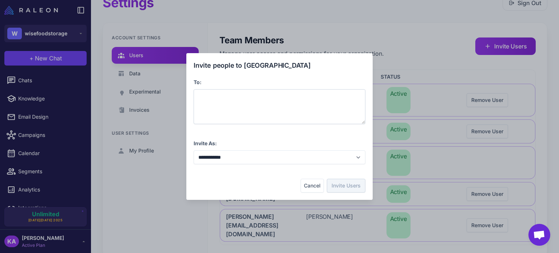
click at [316, 97] on div at bounding box center [280, 106] width 172 height 35
paste span
click at [236, 176] on div "**********" at bounding box center [280, 126] width 172 height 132
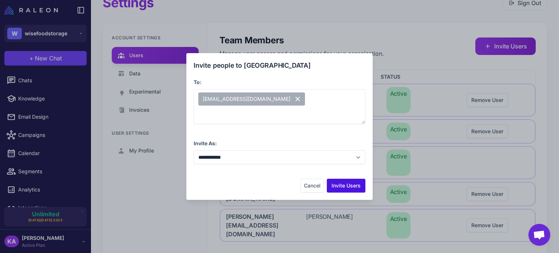
click at [350, 190] on button "Invite Users" at bounding box center [346, 186] width 39 height 14
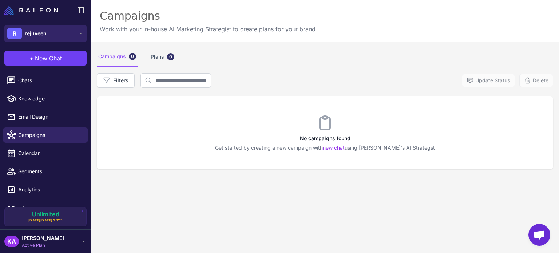
click at [36, 29] on div "R rejuveen" at bounding box center [26, 34] width 39 height 12
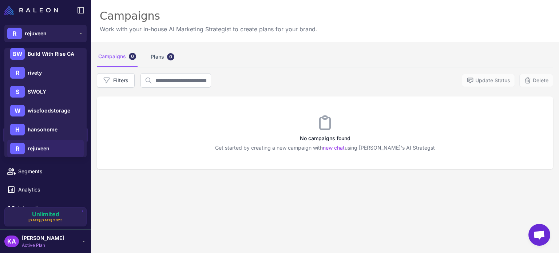
scroll to position [370, 0]
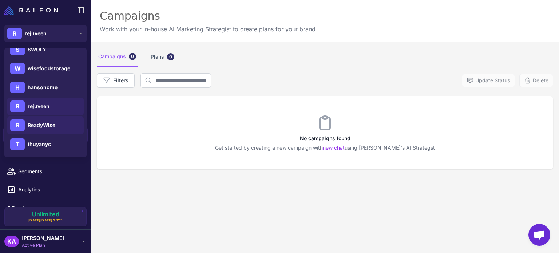
click at [54, 126] on span "ReadyWise" at bounding box center [42, 125] width 28 height 8
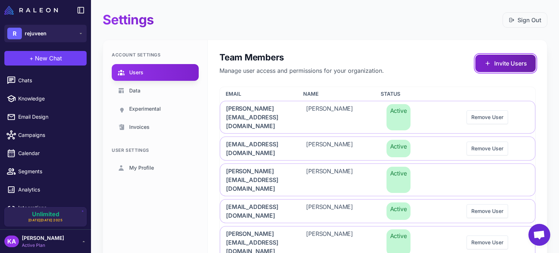
click at [500, 62] on button "Invite Users" at bounding box center [505, 63] width 60 height 17
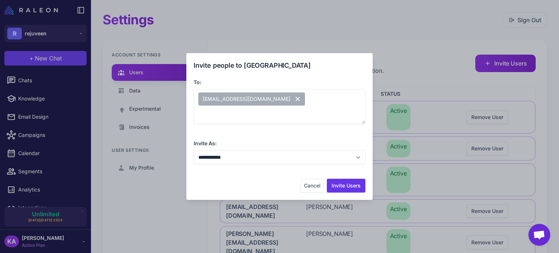
click at [230, 193] on div "**********" at bounding box center [279, 126] width 186 height 147
click at [342, 184] on button "Invite Users" at bounding box center [346, 186] width 39 height 14
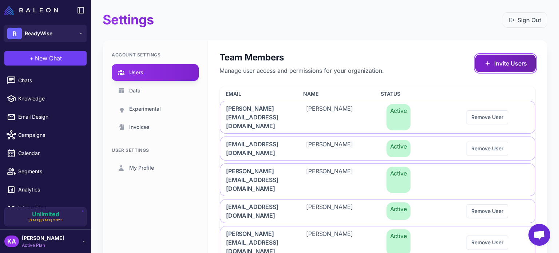
click at [499, 62] on button "Invite Users" at bounding box center [505, 63] width 60 height 17
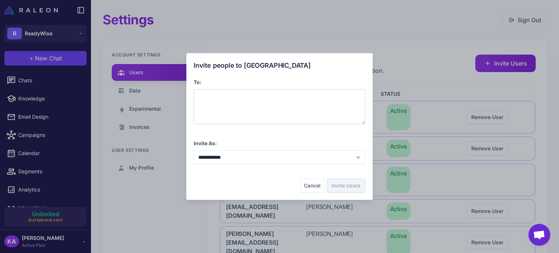
click at [274, 98] on div at bounding box center [280, 106] width 172 height 35
paste span
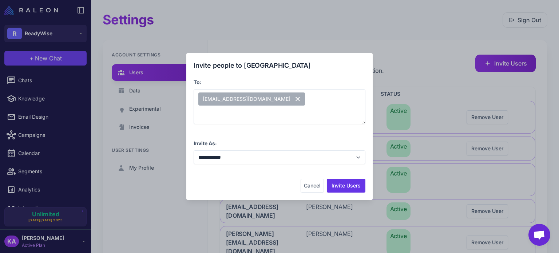
click at [219, 183] on div "Cancel Invite Users" at bounding box center [280, 186] width 172 height 14
click at [346, 188] on button "Invite Users" at bounding box center [346, 186] width 39 height 14
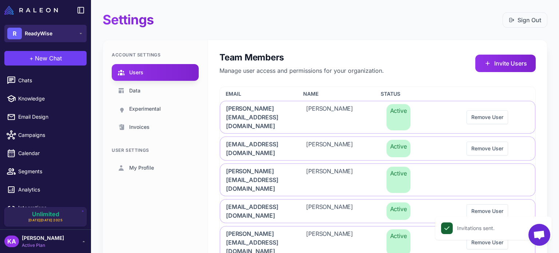
click at [39, 29] on span "ReadyWise" at bounding box center [39, 33] width 28 height 8
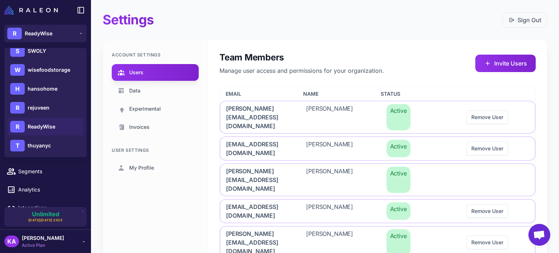
scroll to position [370, 0]
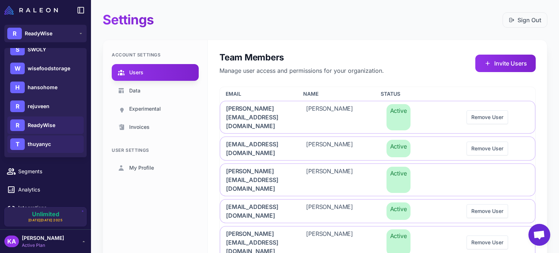
click at [35, 144] on span "thuyanyc" at bounding box center [39, 144] width 23 height 8
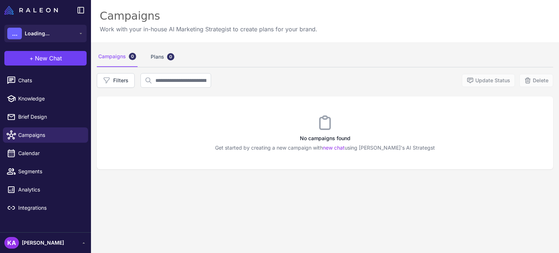
click at [41, 244] on span "[PERSON_NAME]" at bounding box center [43, 243] width 42 height 8
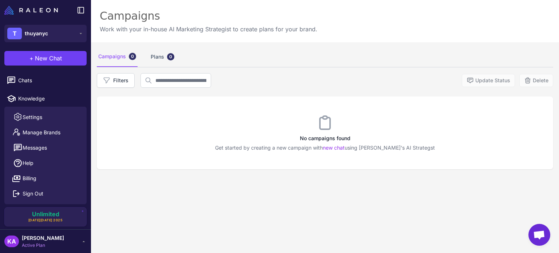
click at [163, 214] on div "Campaigns 0 Plans 0 Filters Update Status Delete No campaigns found Get started…" at bounding box center [325, 168] width 468 height 253
click at [31, 244] on span "Active Plan" at bounding box center [43, 245] width 42 height 7
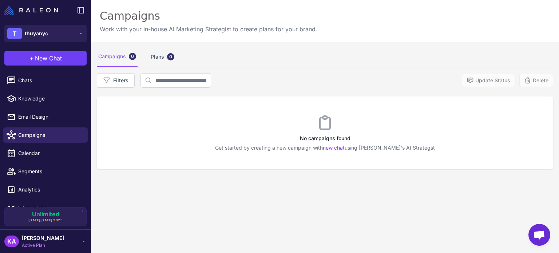
click at [32, 241] on span "[PERSON_NAME]" at bounding box center [43, 238] width 42 height 8
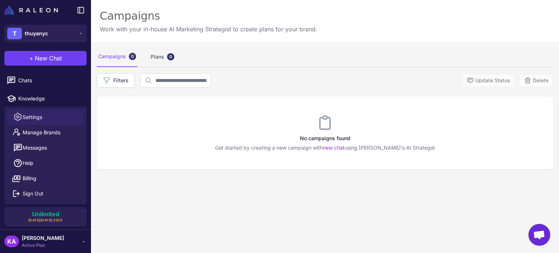
click at [35, 113] on span "Settings" at bounding box center [33, 117] width 20 height 8
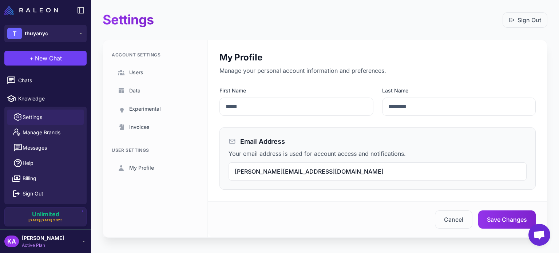
click at [183, 204] on div "Account Settings Users Data Experimental Invoices User Settings My Profile" at bounding box center [155, 138] width 105 height 197
click at [138, 68] on span "Users" at bounding box center [136, 72] width 14 height 8
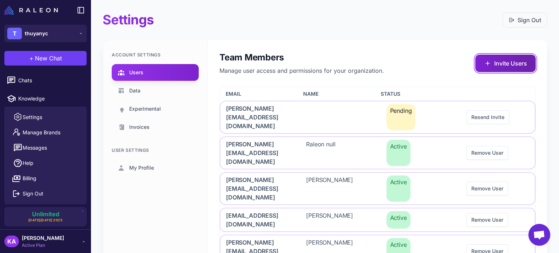
click at [499, 60] on button "Invite Users" at bounding box center [505, 63] width 60 height 17
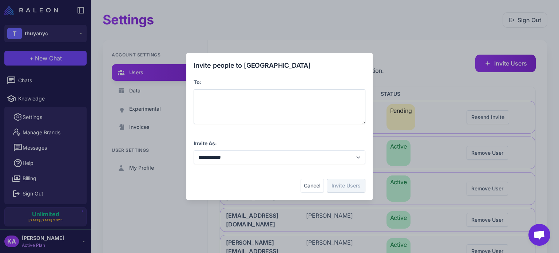
click at [214, 97] on div at bounding box center [280, 106] width 172 height 35
paste span
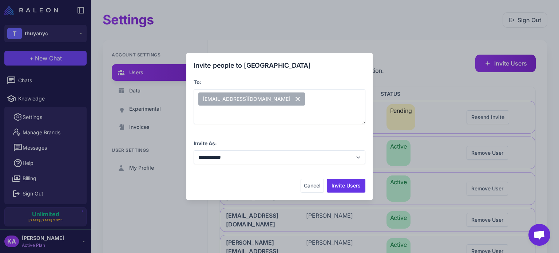
click at [262, 174] on div "**********" at bounding box center [280, 126] width 172 height 132
click at [345, 187] on button "Invite Users" at bounding box center [346, 186] width 39 height 14
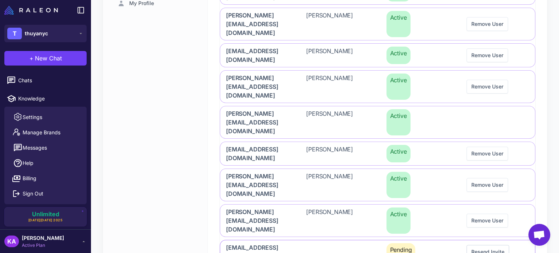
scroll to position [173, 0]
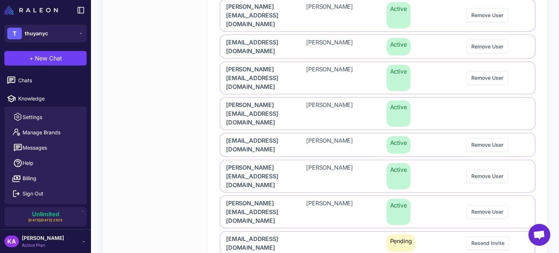
click at [153, 174] on div "Account Settings Users Data Experimental Invoices User Settings My Profile" at bounding box center [155, 86] width 105 height 439
click at [142, 99] on div "Account Settings Users Data Experimental Invoices User Settings My Profile" at bounding box center [155, 86] width 105 height 439
click at [41, 35] on span "thuyanyc" at bounding box center [36, 33] width 23 height 8
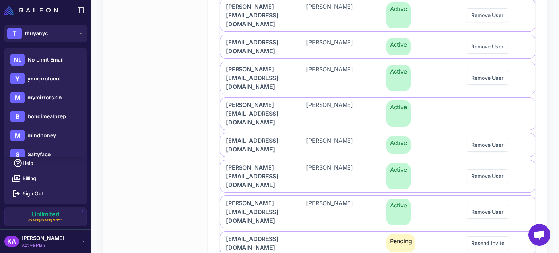
click at [149, 48] on div "Account Settings Users Data Experimental Invoices User Settings My Profile" at bounding box center [155, 86] width 105 height 439
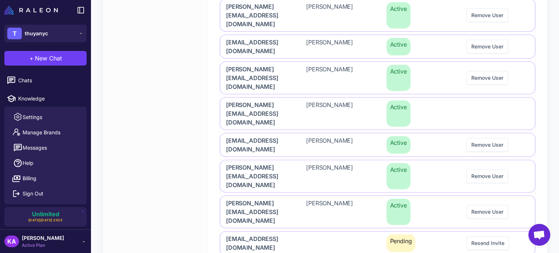
click at [172, 71] on div "Account Settings Users Data Experimental Invoices User Settings My Profile" at bounding box center [155, 86] width 105 height 439
